Goal: Transaction & Acquisition: Purchase product/service

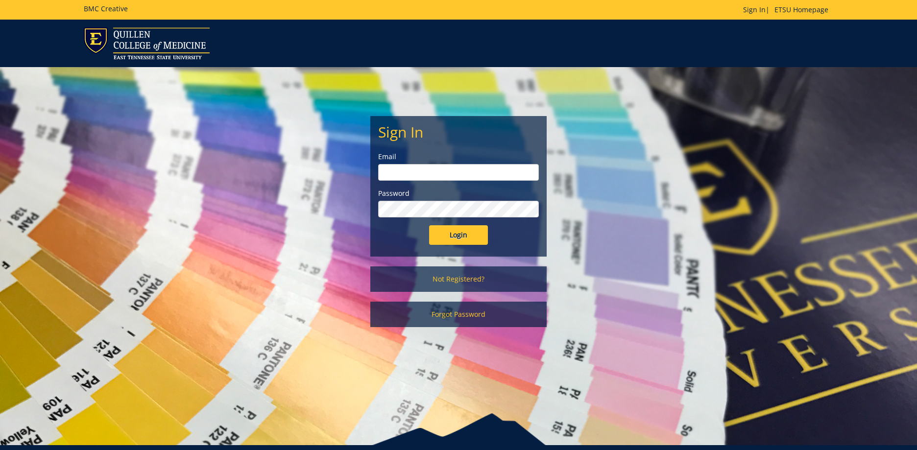
click at [392, 170] on input "email" at bounding box center [458, 172] width 161 height 17
type input "elhindi@etsu.edu"
click at [459, 232] on input "Login" at bounding box center [458, 235] width 59 height 20
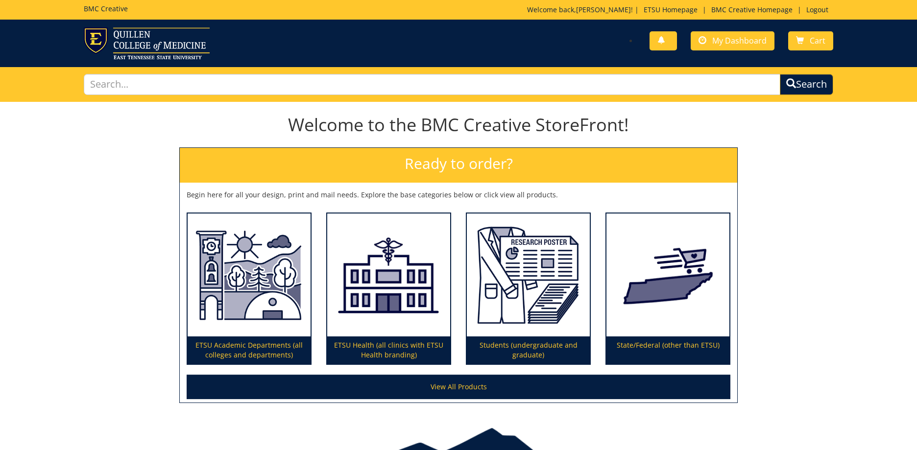
scroll to position [49, 0]
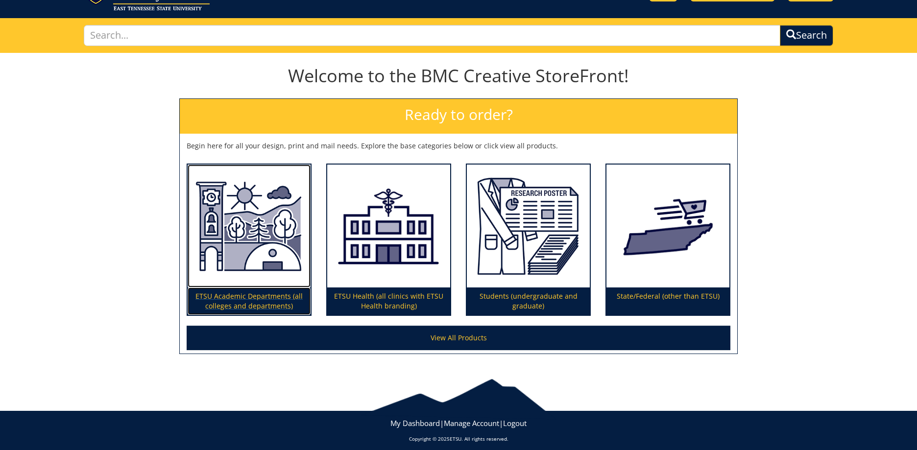
click at [251, 308] on p "ETSU Academic Departments (all colleges and departments)" at bounding box center [249, 300] width 123 height 27
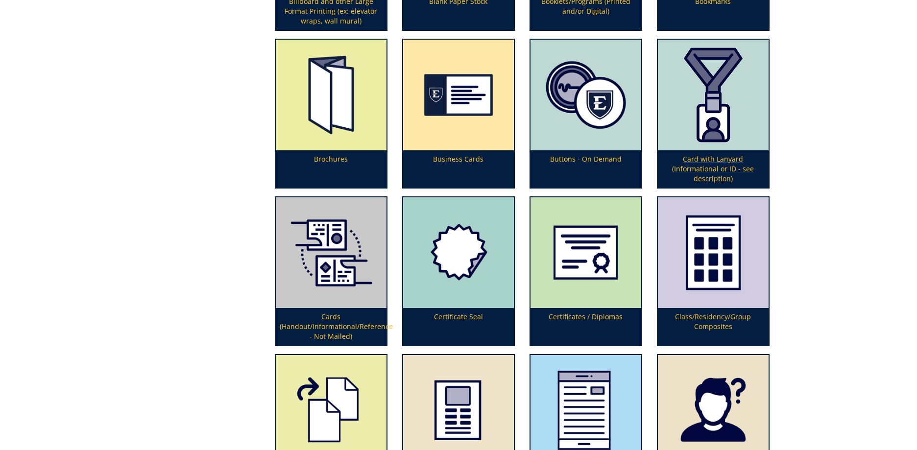
scroll to position [636, 0]
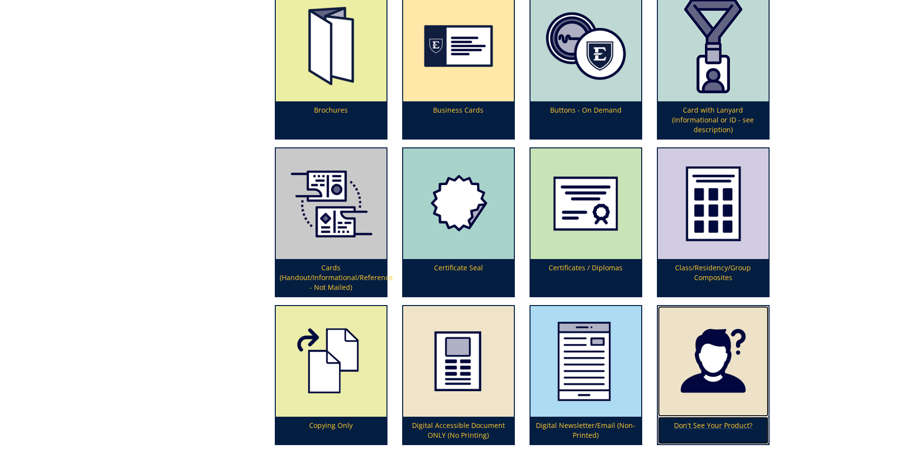
click at [738, 425] on p "Don't See Your Product?" at bounding box center [713, 430] width 111 height 27
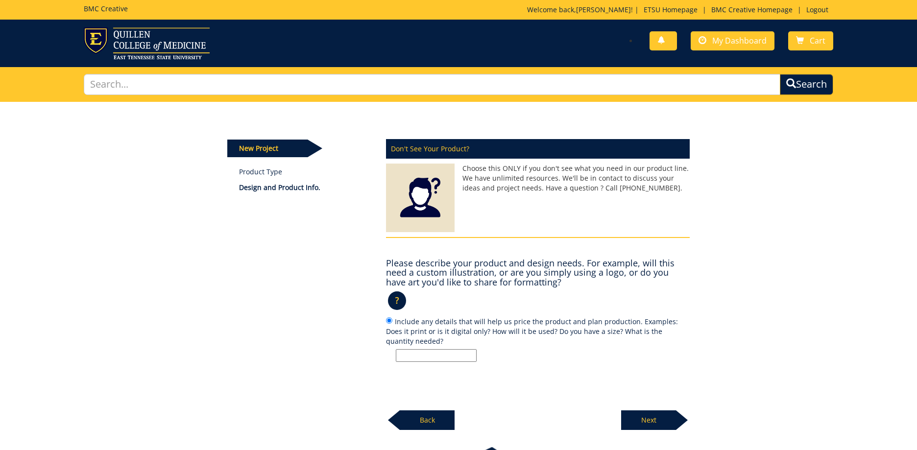
click at [416, 355] on input "Include any details that will help us price the product and plan production. Ex…" at bounding box center [436, 355] width 81 height 13
type input "portrait"
click at [648, 420] on p "Next" at bounding box center [648, 420] width 55 height 20
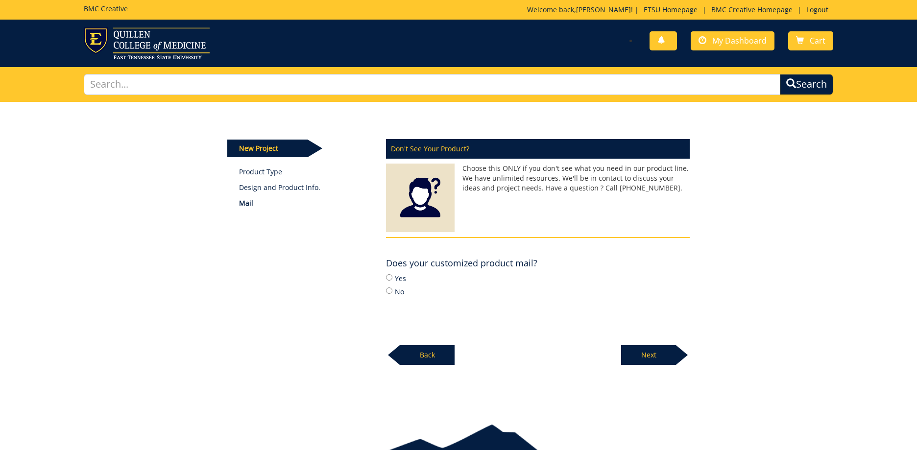
scroll to position [49, 0]
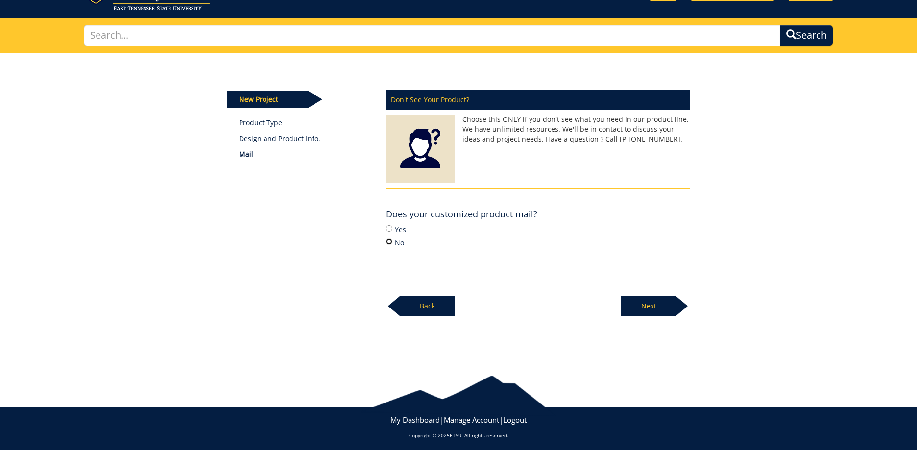
click at [388, 244] on input "No" at bounding box center [389, 241] width 6 height 6
radio input "true"
click at [655, 308] on p "Next" at bounding box center [648, 306] width 55 height 20
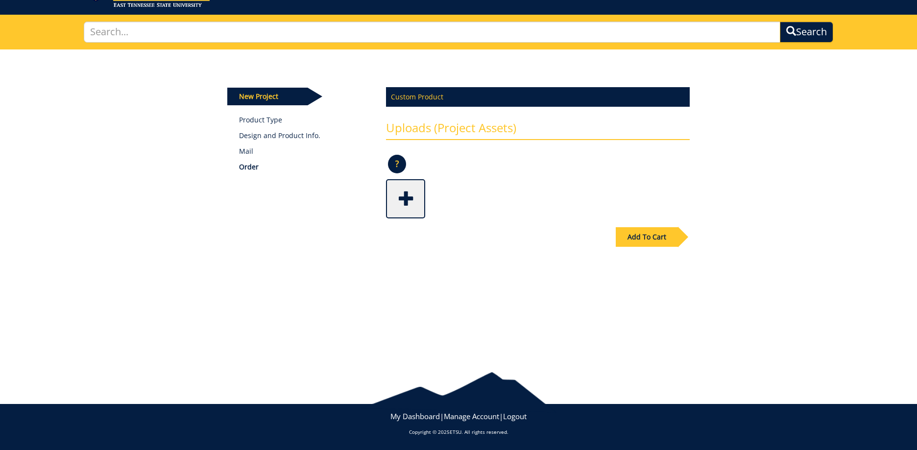
scroll to position [3, 0]
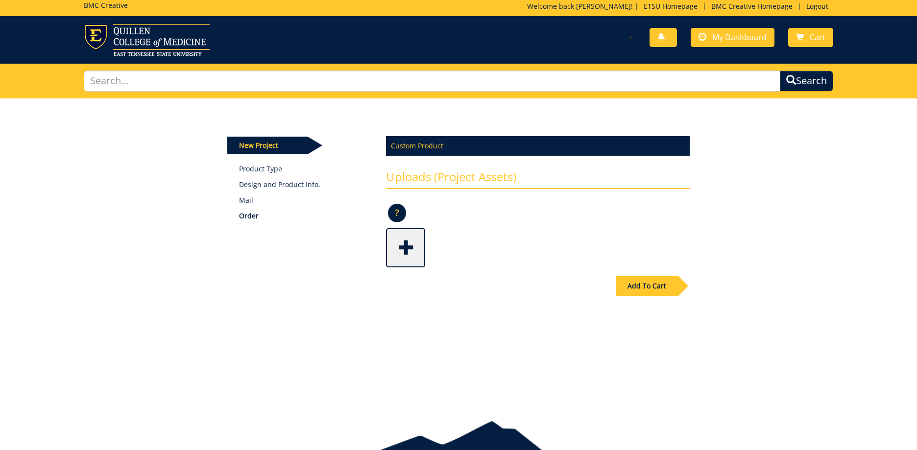
click at [650, 289] on div "Add To Cart" at bounding box center [646, 286] width 62 height 20
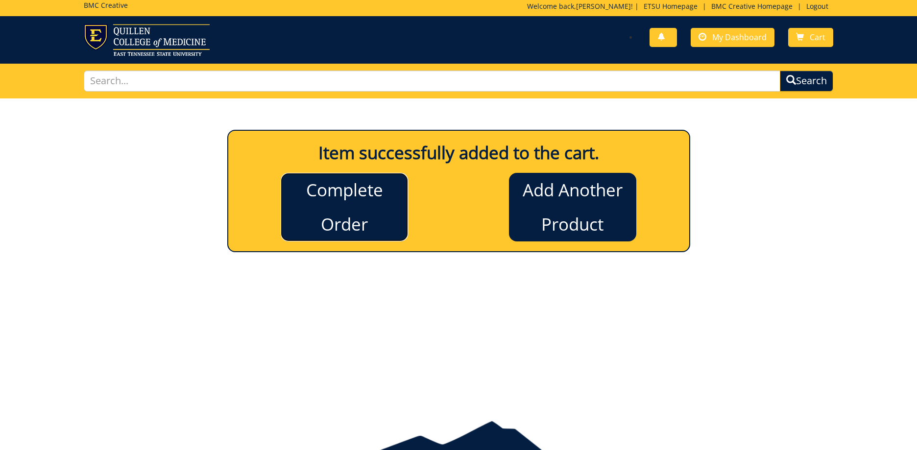
click at [301, 227] on link "Complete Order" at bounding box center [344, 207] width 127 height 69
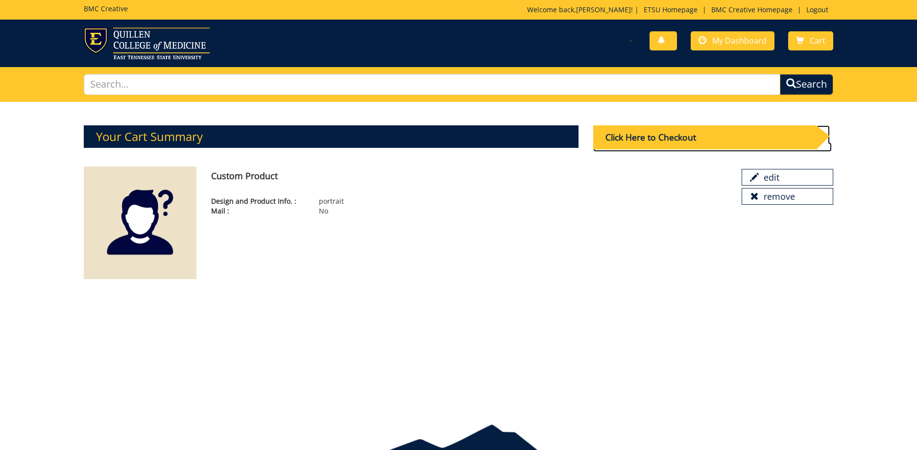
click at [666, 141] on div "Click Here to Checkout" at bounding box center [704, 137] width 223 height 24
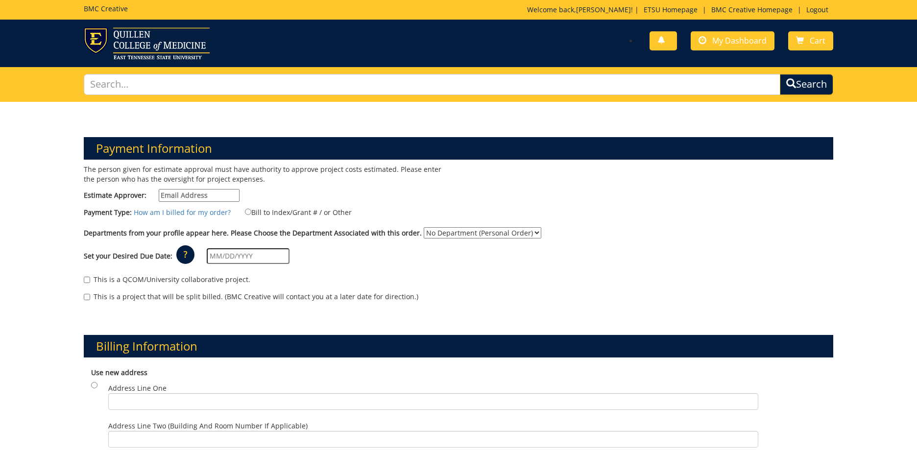
click at [162, 196] on input "Estimate Approver:" at bounding box center [199, 195] width 81 height 13
type input "westover@etsu.edu"
click at [525, 234] on select "No Department (Personal Order) Literature and Language" at bounding box center [483, 232] width 118 height 11
select select "111"
click at [424, 227] on select "No Department (Personal Order) Literature and Language" at bounding box center [483, 232] width 118 height 11
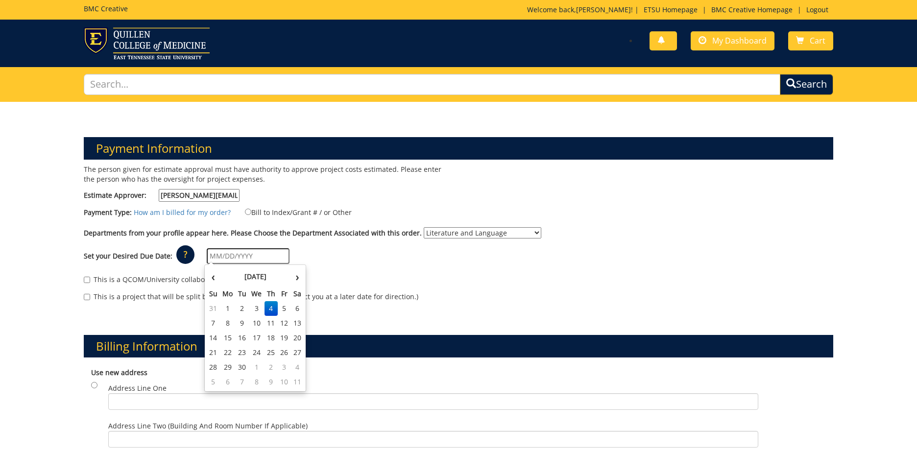
click at [208, 253] on input "text" at bounding box center [248, 256] width 83 height 16
click at [227, 325] on td "8" at bounding box center [228, 323] width 16 height 15
type input "09/08/2025"
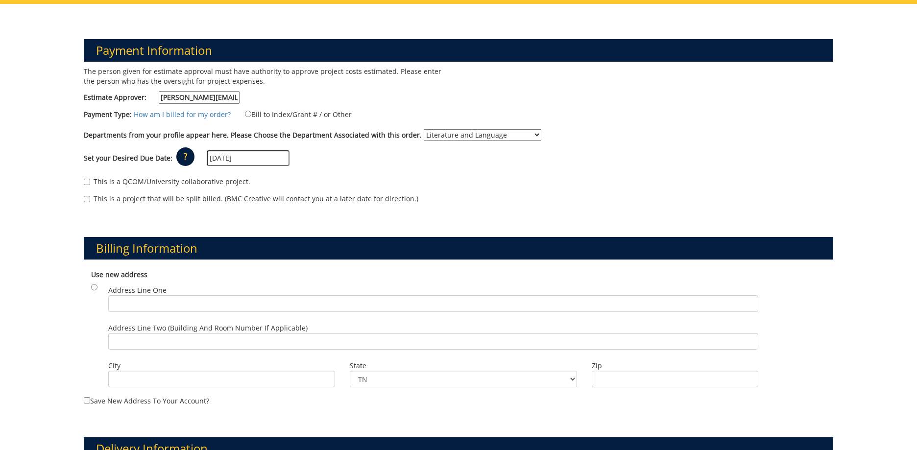
scroll to position [49, 0]
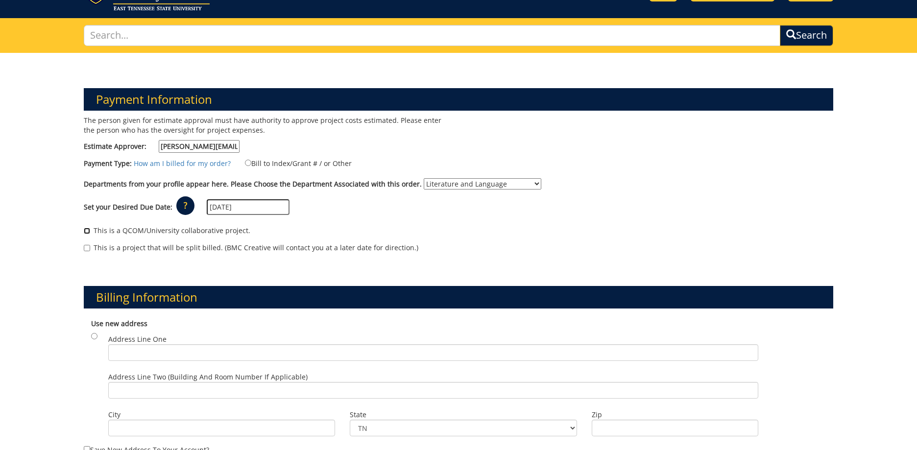
click at [89, 233] on input "This is a QCOM/University collaborative project." at bounding box center [87, 231] width 6 height 6
checkbox input "true"
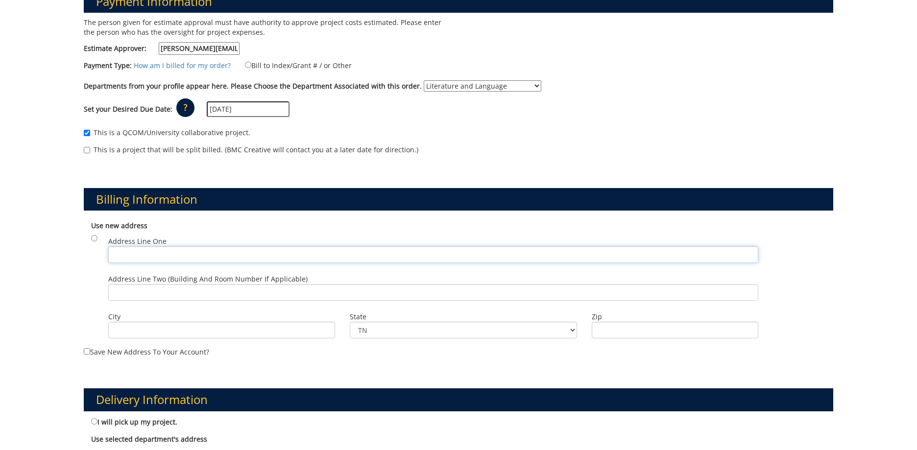
click at [143, 254] on input "Address Line One" at bounding box center [433, 254] width 650 height 17
type input "PO Box 70683"
click at [144, 296] on input "Address Line Two (Building and Room Number if applicable)" at bounding box center [433, 292] width 650 height 17
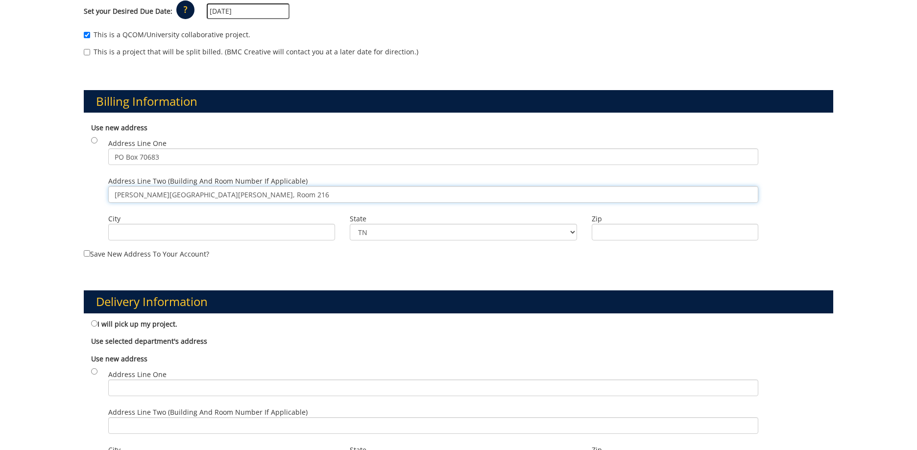
scroll to position [294, 0]
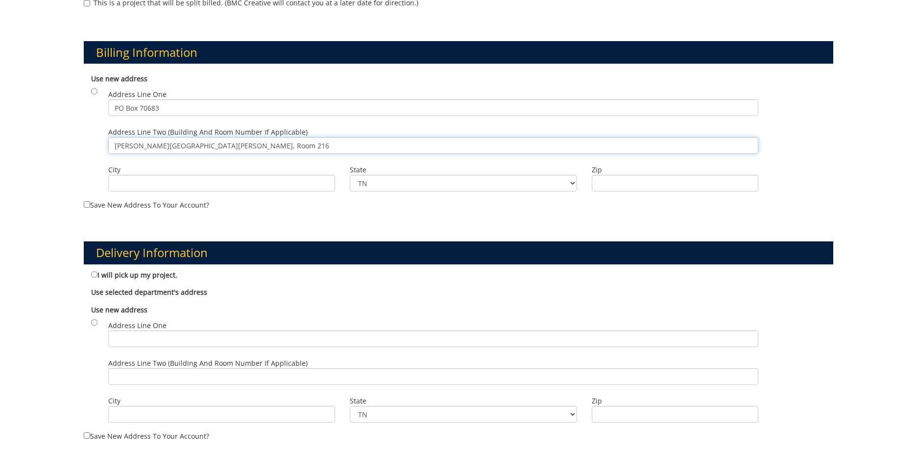
type input "Burleson Hall, Room 216"
click at [95, 272] on input "I will pick up my project." at bounding box center [94, 274] width 6 height 6
radio input "true"
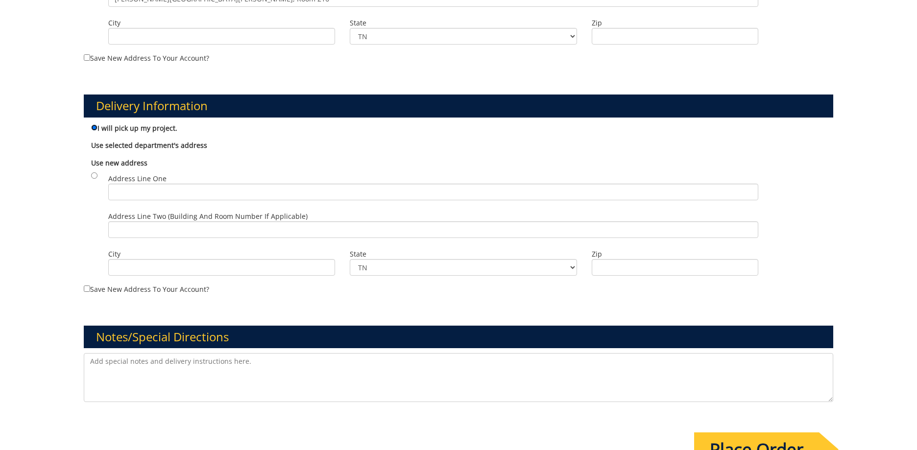
scroll to position [490, 0]
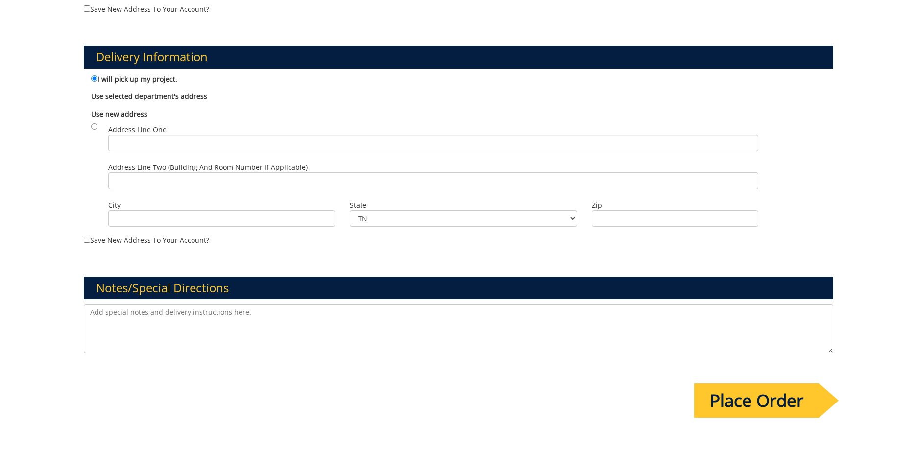
click at [117, 329] on textarea at bounding box center [458, 328] width 749 height 49
type textarea "I need to updated my portrait for the department website. The old one - taken 2…"
click at [786, 400] on input "Place Order" at bounding box center [756, 400] width 125 height 34
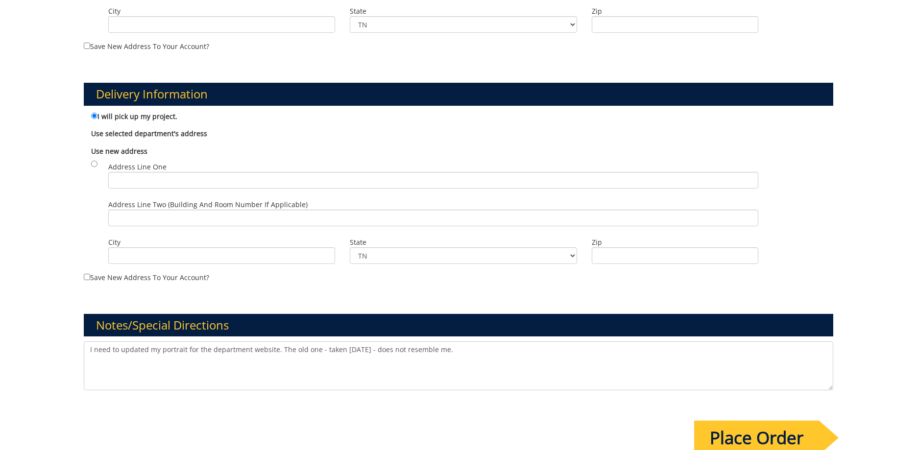
scroll to position [588, 0]
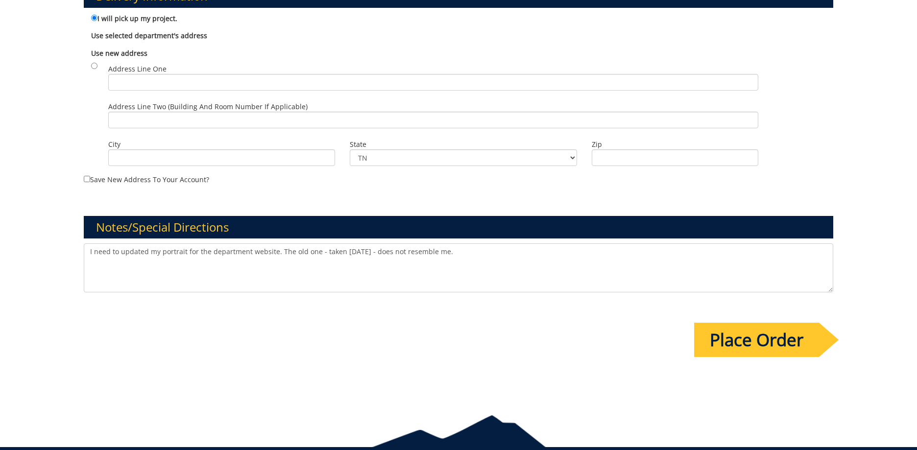
click at [793, 343] on input "Place Order" at bounding box center [756, 340] width 125 height 34
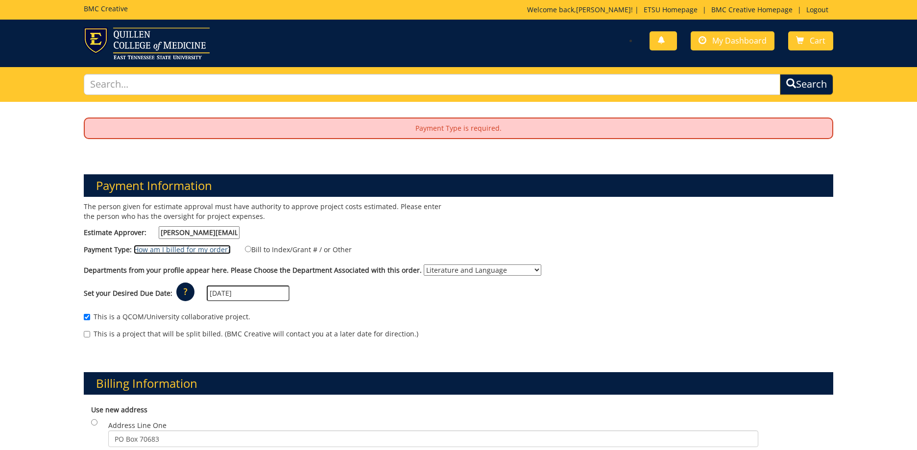
click at [210, 251] on link "How am I billed for my order?" at bounding box center [182, 249] width 97 height 9
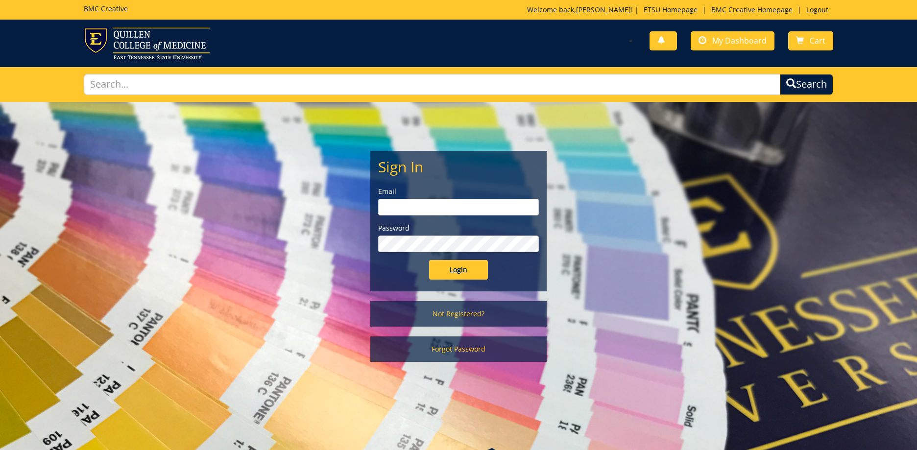
type input "elhindi@etsu.edu"
click at [443, 269] on input "Login" at bounding box center [458, 270] width 59 height 20
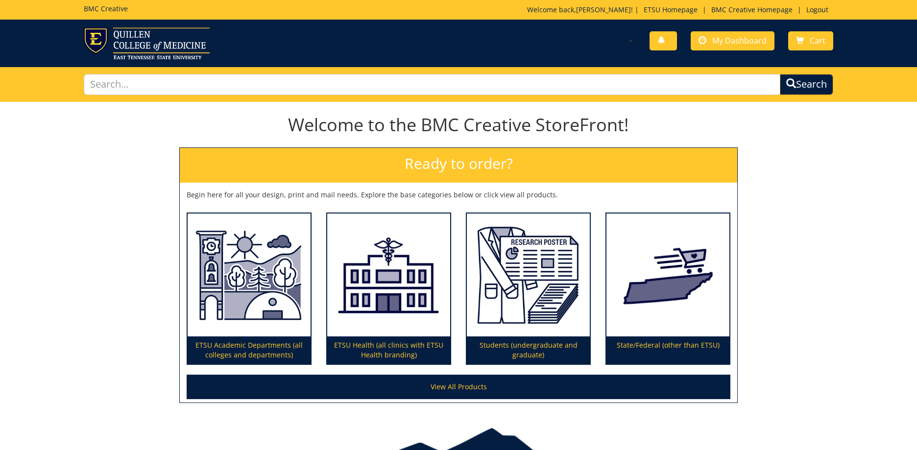
scroll to position [56, 0]
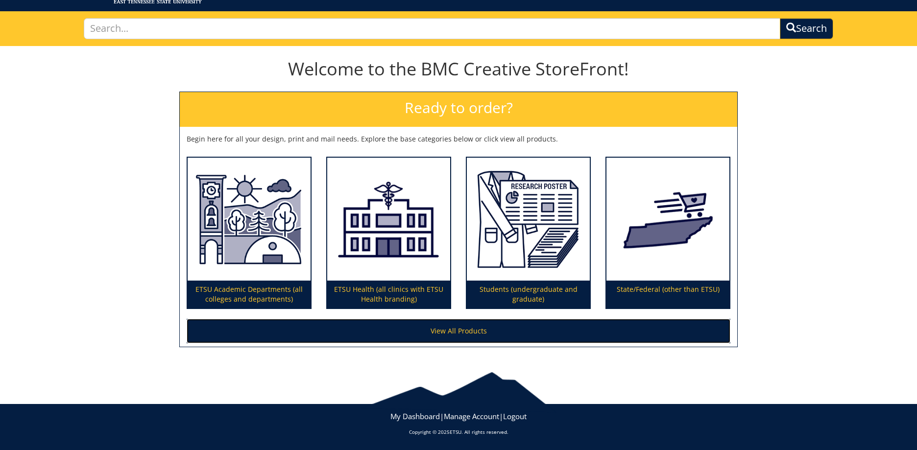
click at [468, 331] on link "View All Products" at bounding box center [458, 331] width 543 height 24
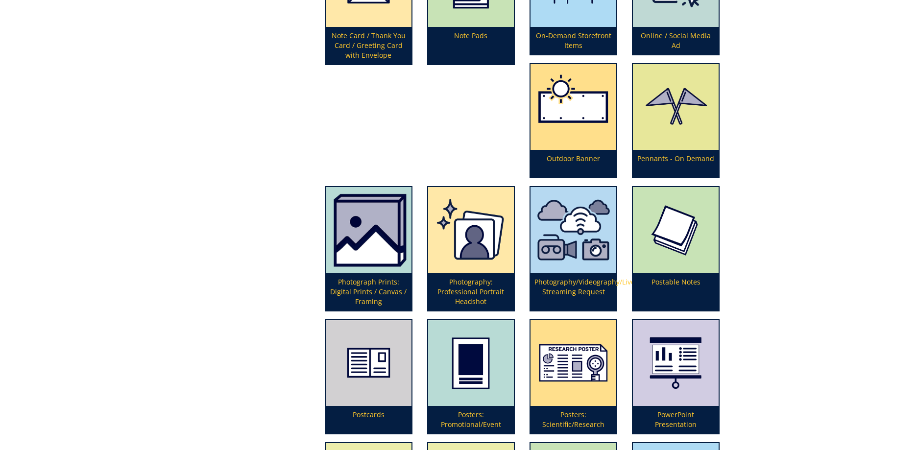
scroll to position [2151, 0]
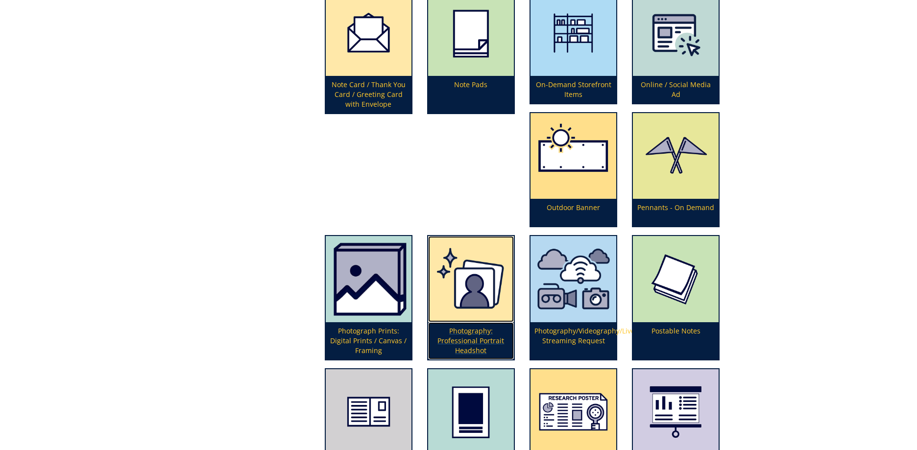
click at [481, 349] on p "Photography: Professional Portrait Headshot" at bounding box center [471, 340] width 86 height 37
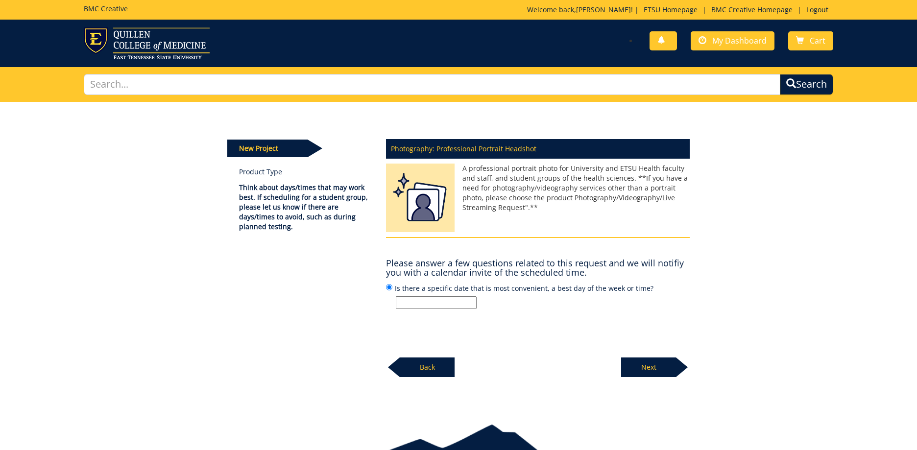
click at [404, 301] on input "Is there a specific date that is most convenient, a best day of the week or tim…" at bounding box center [436, 302] width 81 height 13
type input "[DATE] or [DATE] afternoon"
click at [668, 366] on p "Next" at bounding box center [648, 367] width 55 height 20
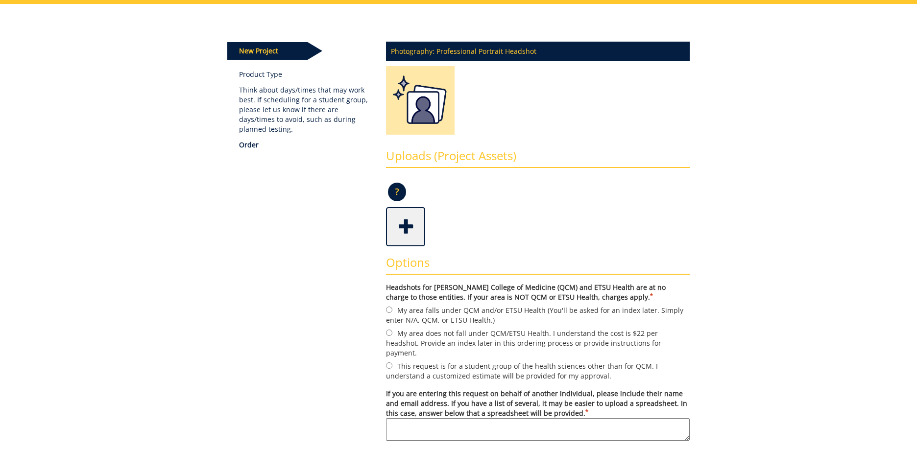
scroll to position [147, 0]
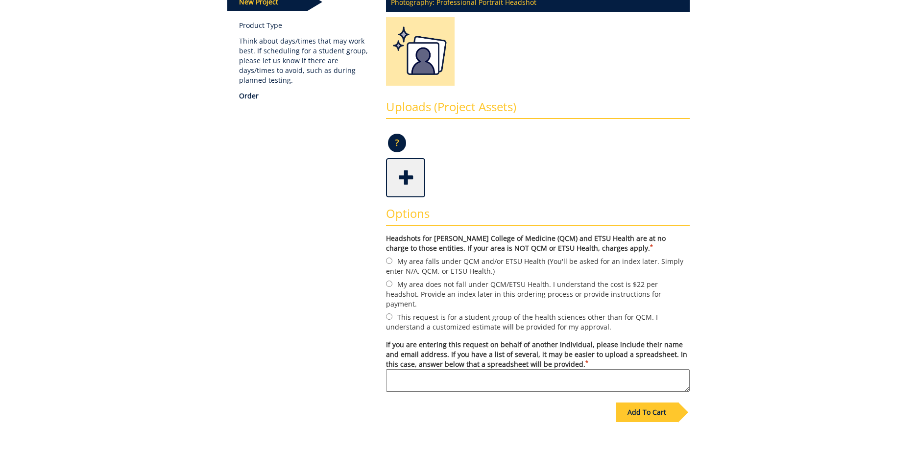
click at [656, 402] on div "Add To Cart" at bounding box center [646, 412] width 62 height 20
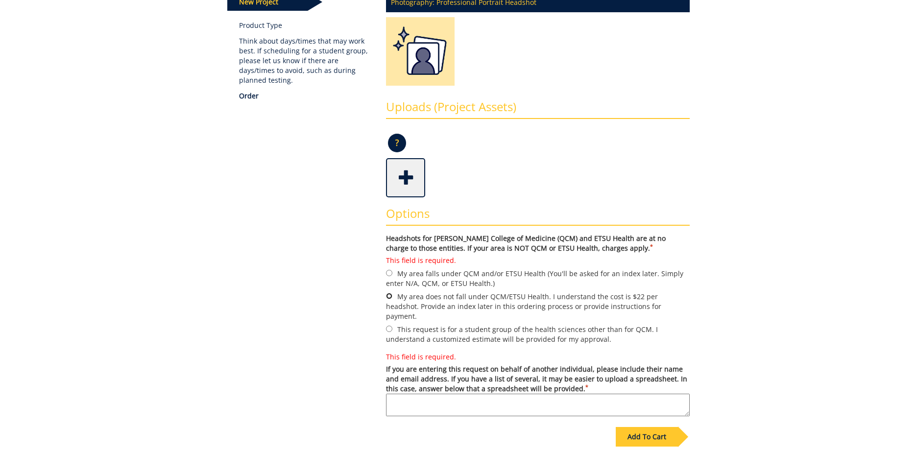
click at [389, 298] on input "My area does not fall under QCM/ETSU Health. I understand the cost is $22 per h…" at bounding box center [389, 296] width 6 height 6
radio input "true"
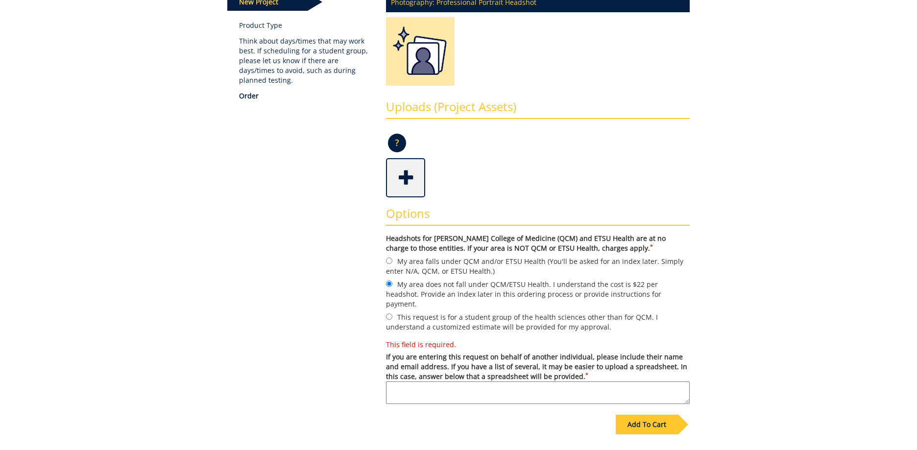
click at [653, 415] on div "Add To Cart" at bounding box center [646, 425] width 62 height 20
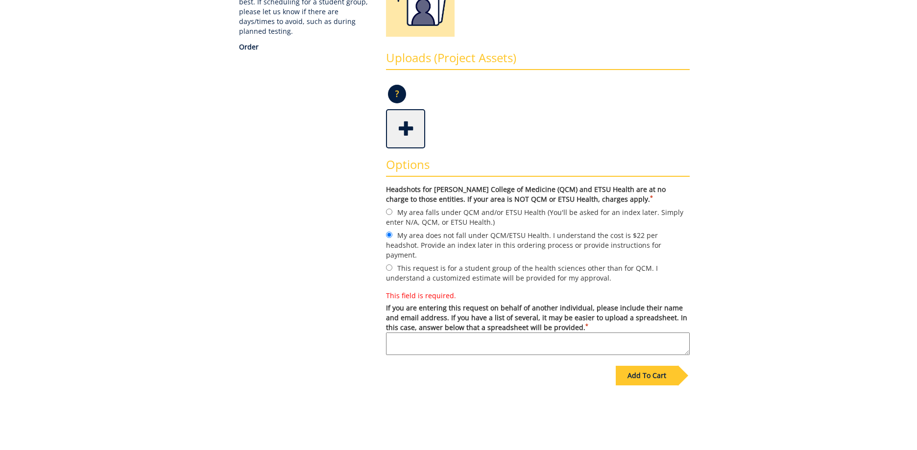
click at [410, 335] on textarea "This field is required. If you are entering this request on behalf of another i…" at bounding box center [538, 343] width 304 height 23
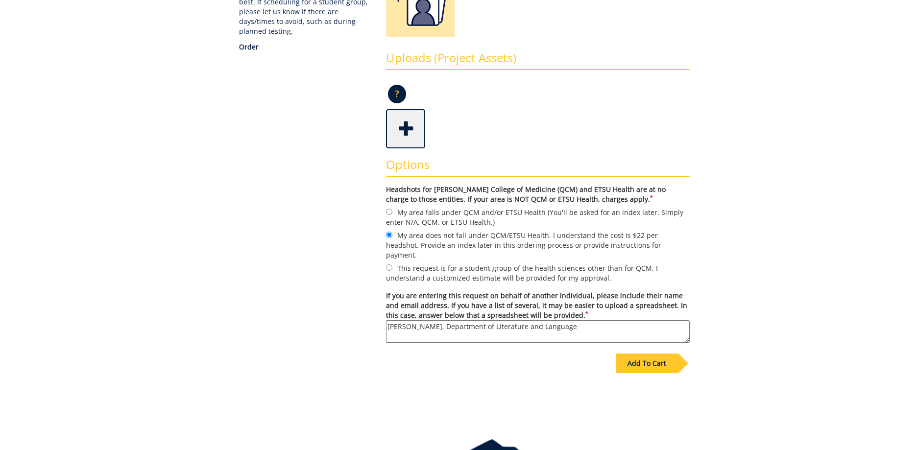
type textarea "Yousif Elhindi, Department of Literature and Language"
click at [642, 357] on div "Add To Cart" at bounding box center [646, 364] width 62 height 20
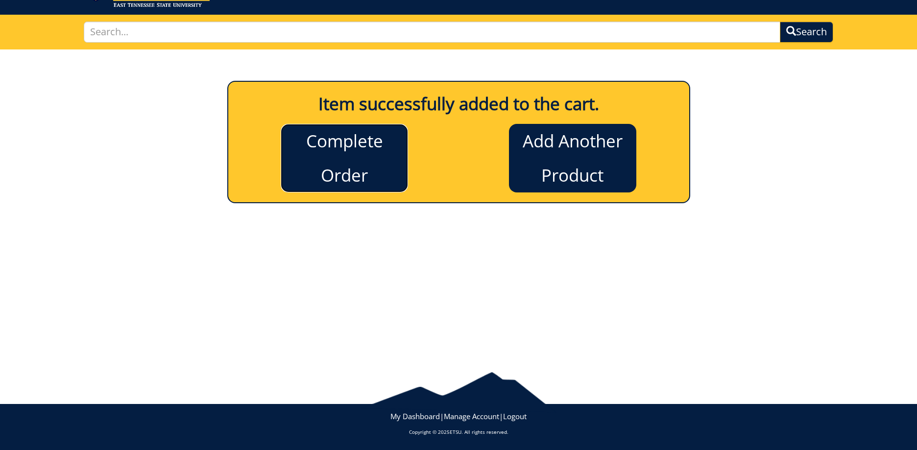
click at [354, 155] on link "Complete Order" at bounding box center [344, 158] width 127 height 69
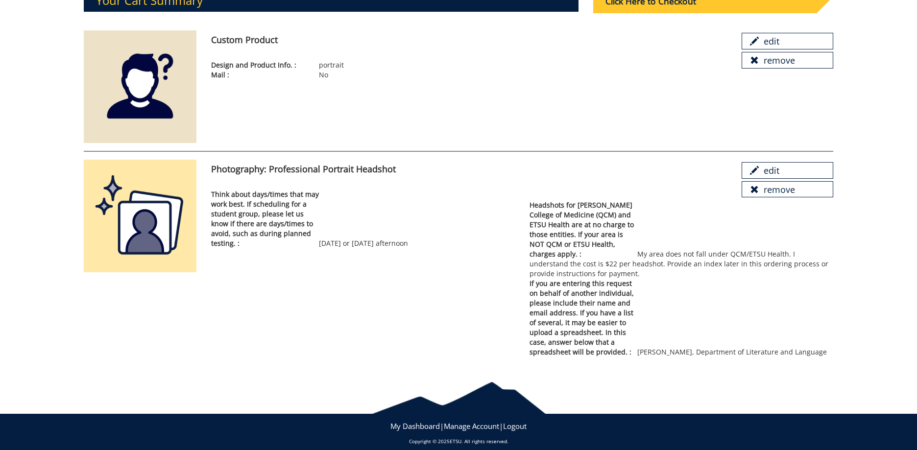
scroll to position [87, 0]
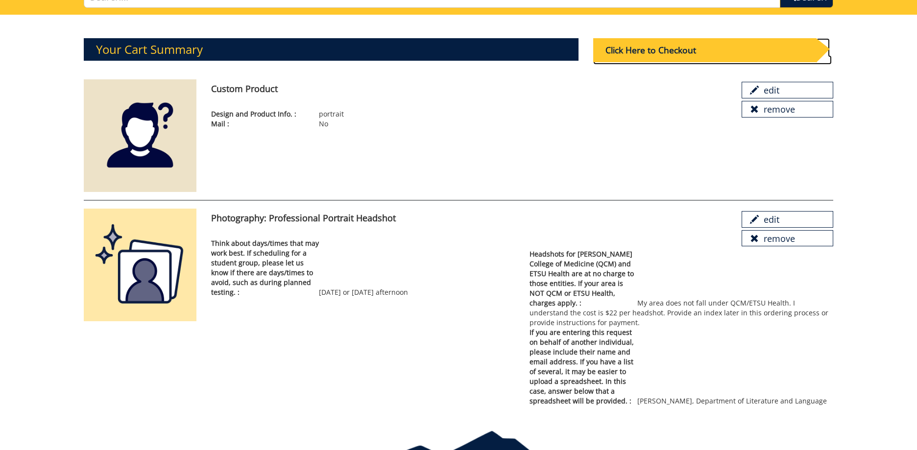
click at [645, 52] on div "Click Here to Checkout" at bounding box center [704, 50] width 223 height 24
click at [774, 111] on link "remove" at bounding box center [787, 109] width 92 height 17
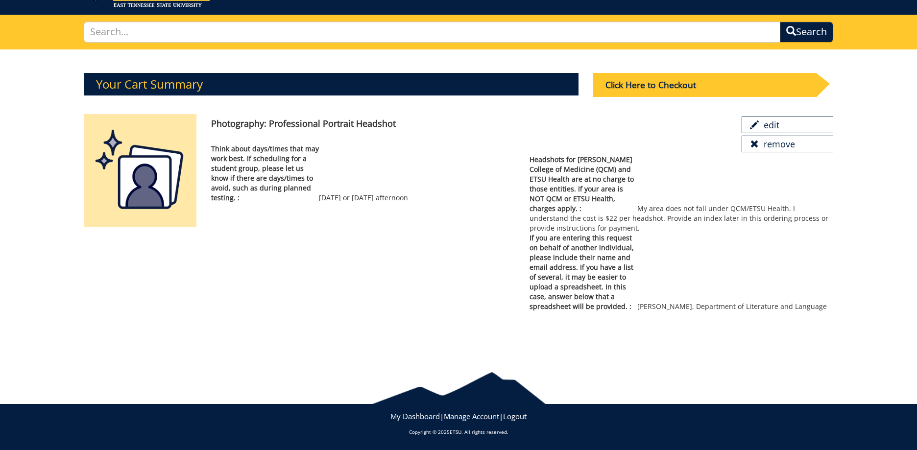
scroll to position [52, 0]
click at [693, 83] on div "Click Here to Checkout" at bounding box center [704, 85] width 223 height 24
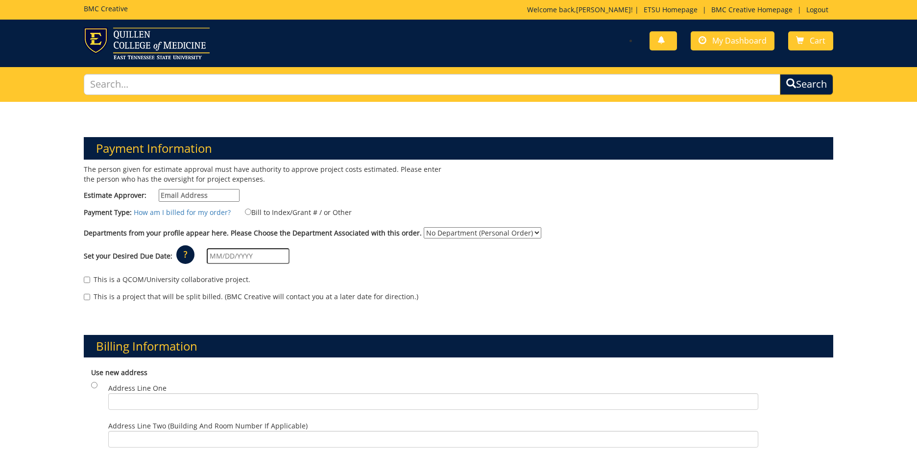
click at [163, 194] on input "Estimate Approver:" at bounding box center [199, 195] width 81 height 13
type input "w"
type input "[PERSON_NAME][EMAIL_ADDRESS][DOMAIN_NAME]"
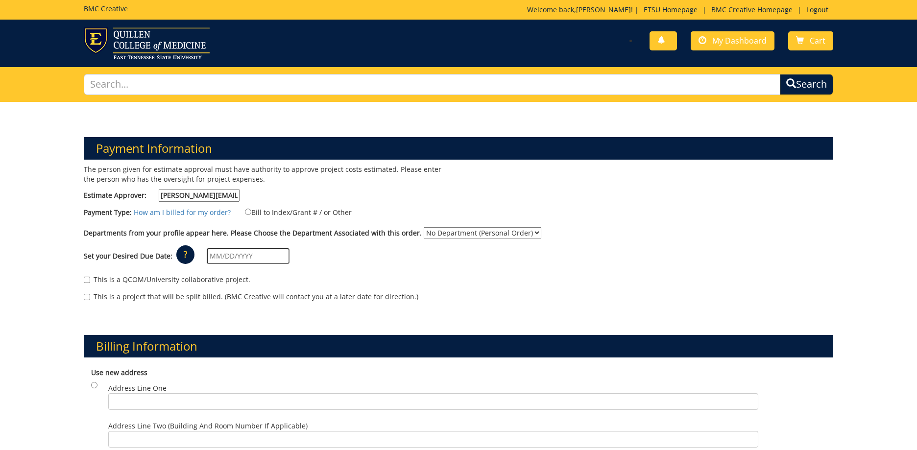
click at [524, 233] on select "No Department (Personal Order) Literature and Language" at bounding box center [483, 232] width 118 height 11
select select "111"
click at [424, 227] on select "No Department (Personal Order) Literature and Language" at bounding box center [483, 232] width 118 height 11
click at [90, 281] on input "This is a QCOM/University collaborative project." at bounding box center [87, 280] width 6 height 6
checkbox input "true"
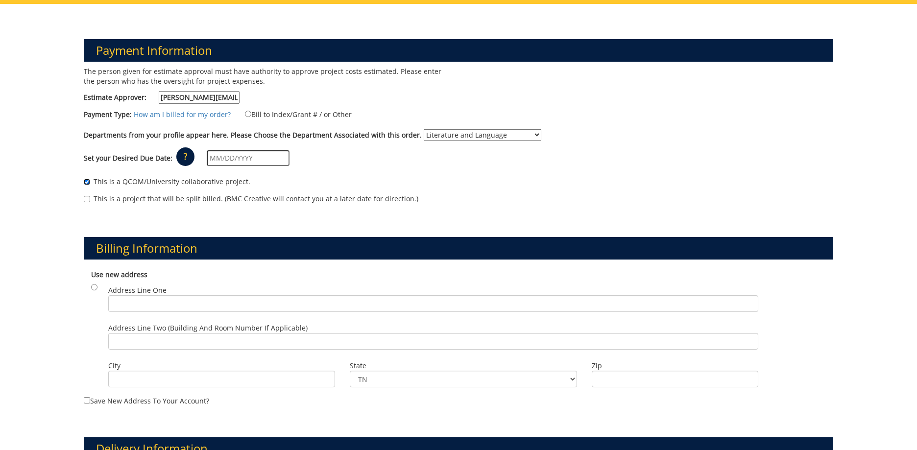
scroll to position [147, 0]
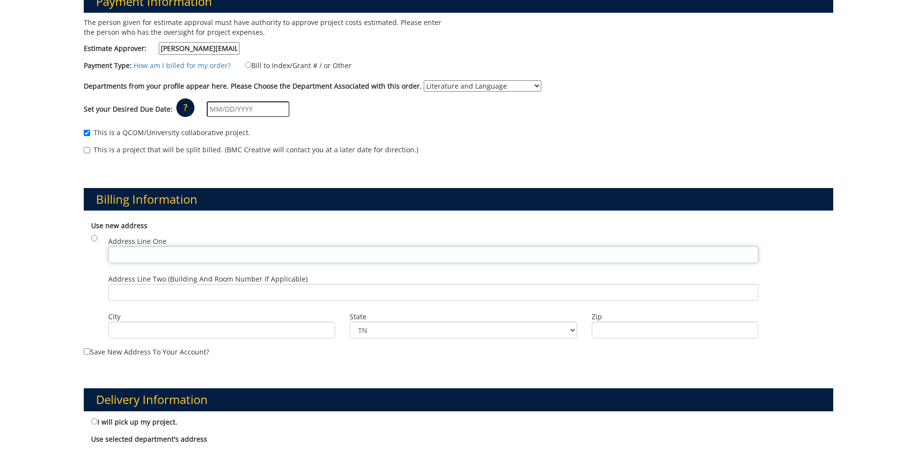
click at [119, 254] on input "Address Line One" at bounding box center [433, 254] width 650 height 17
type input "Box 70683, ETSU"
click at [135, 297] on input "Address Line Two (Building and Room Number if applicable)" at bounding box center [433, 292] width 650 height 17
type input "Main Office, Burleson Hall"
click at [162, 332] on input "City" at bounding box center [221, 330] width 227 height 17
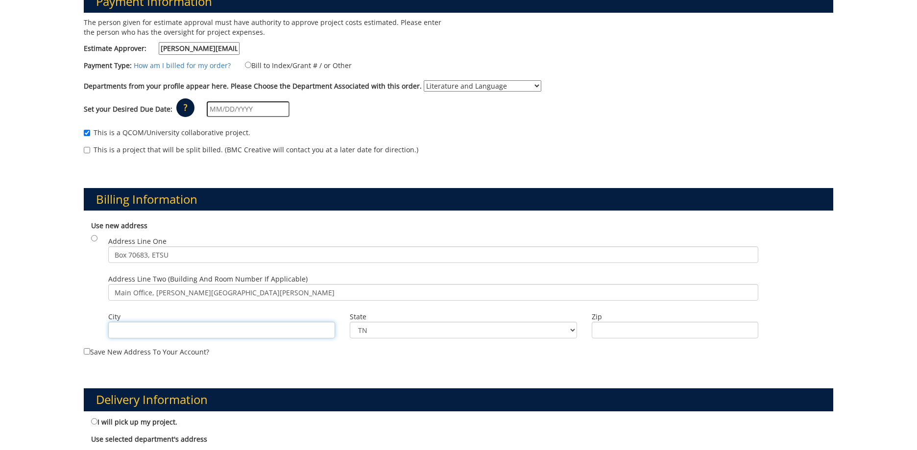
type input "JOHNSON CITY"
type input "37602"
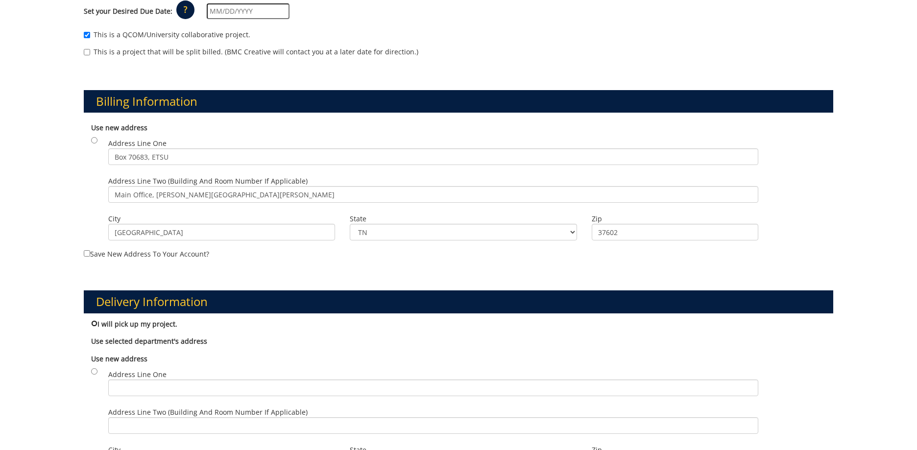
click at [96, 325] on input "I will pick up my project." at bounding box center [94, 323] width 6 height 6
radio input "true"
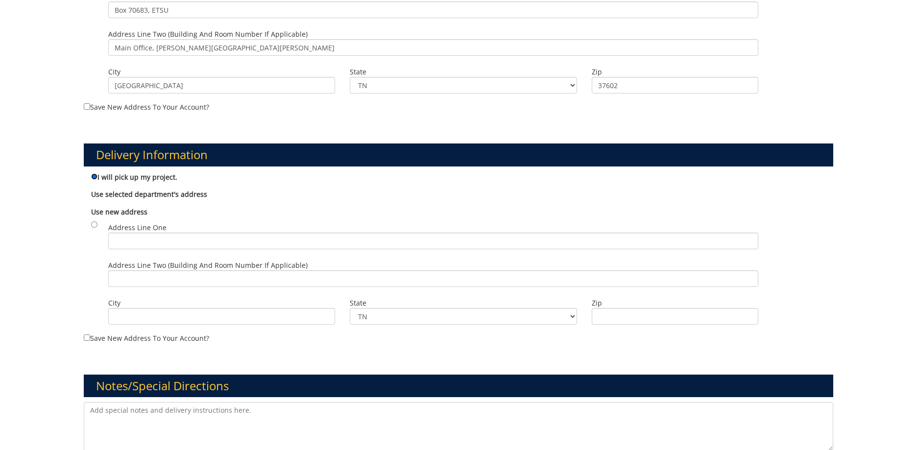
scroll to position [490, 0]
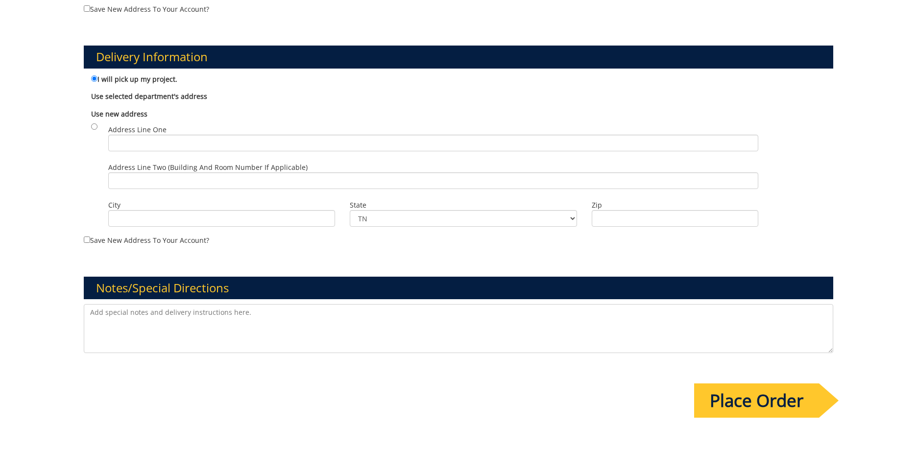
click at [729, 400] on input "Place Order" at bounding box center [756, 400] width 125 height 34
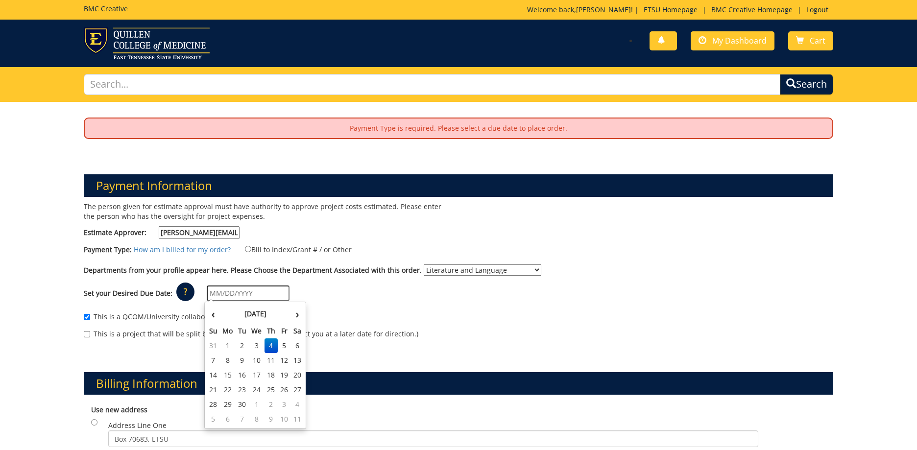
click at [207, 295] on input "text" at bounding box center [248, 293] width 83 height 16
click at [229, 363] on td "8" at bounding box center [228, 360] width 16 height 15
type input "09/08/2025"
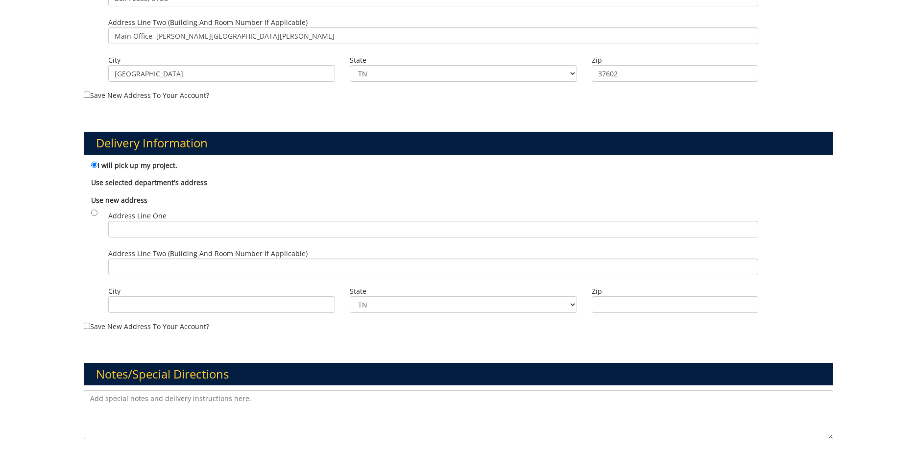
scroll to position [631, 0]
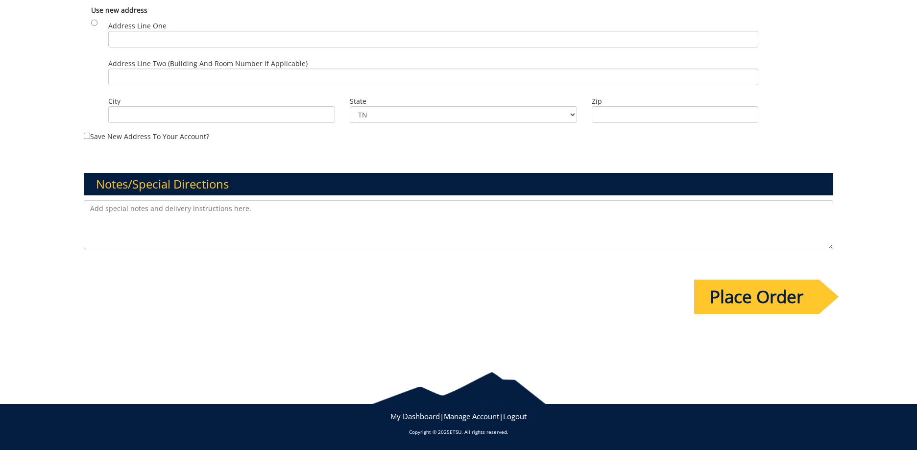
click at [730, 297] on input "Place Order" at bounding box center [756, 297] width 125 height 34
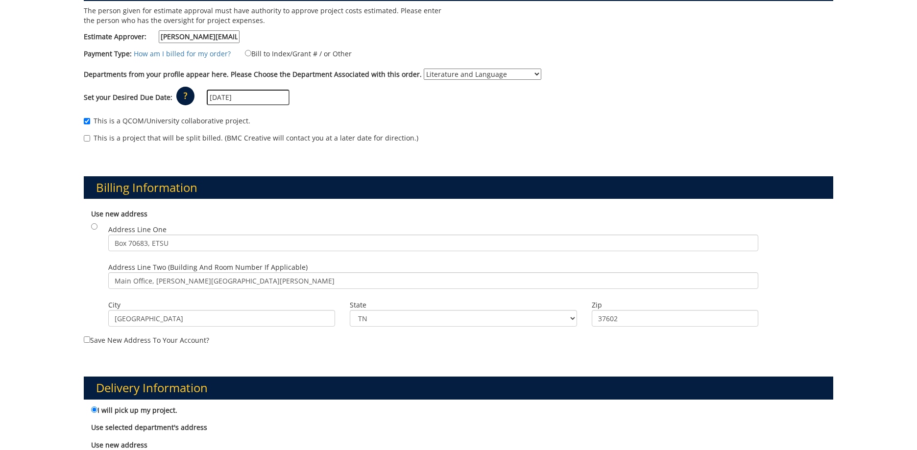
scroll to position [147, 0]
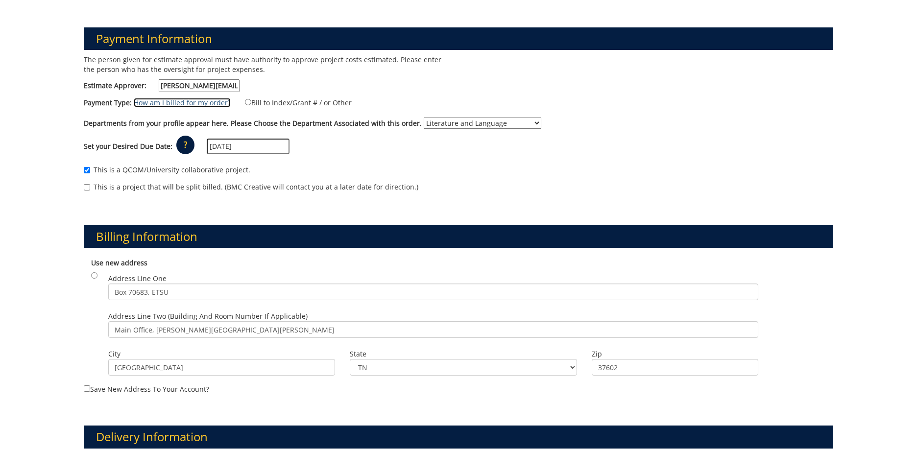
click at [199, 100] on link "How am I billed for my order?" at bounding box center [182, 102] width 97 height 9
